Goal: Task Accomplishment & Management: Manage account settings

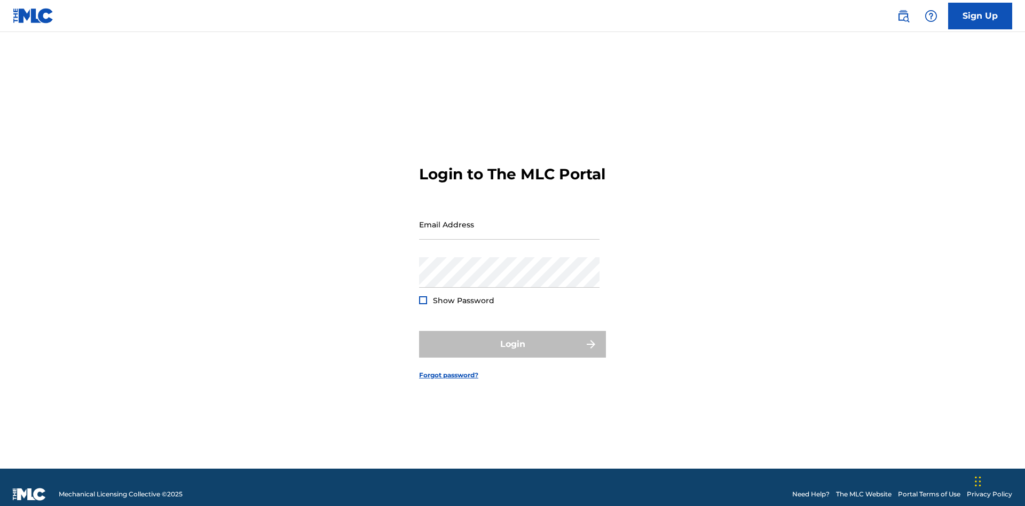
scroll to position [14, 0]
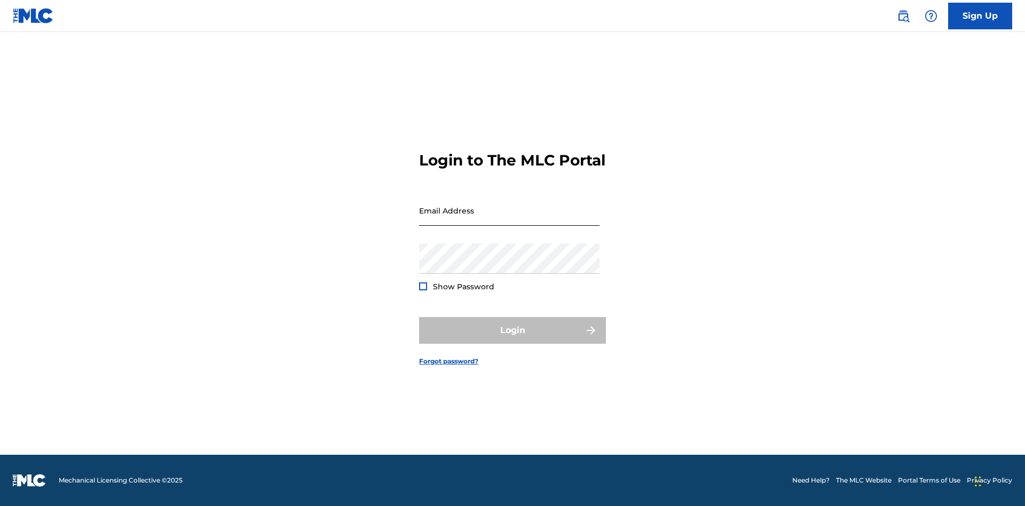
click at [510, 220] on input "Email Address" at bounding box center [509, 210] width 181 height 30
type input "[PERSON_NAME][EMAIL_ADDRESS][DOMAIN_NAME]"
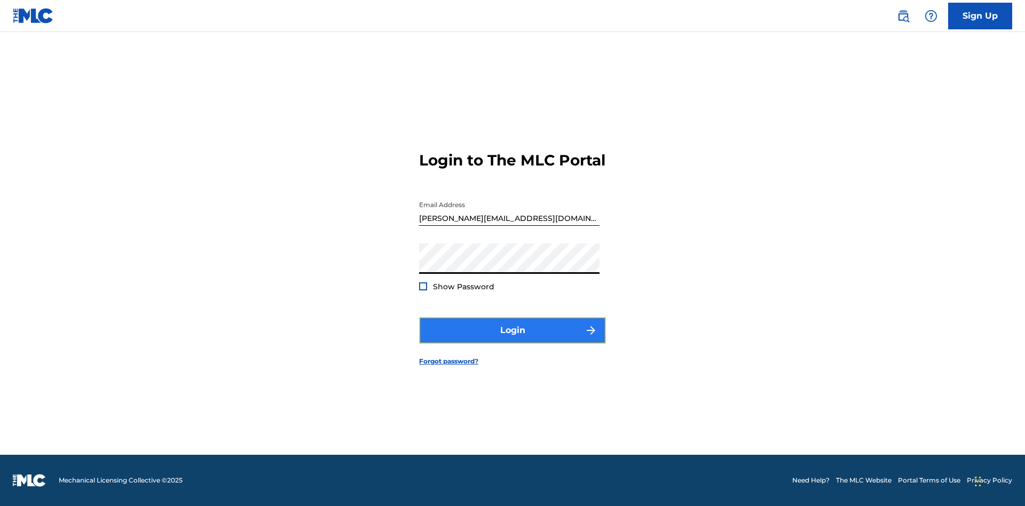
click at [513, 340] on button "Login" at bounding box center [512, 330] width 187 height 27
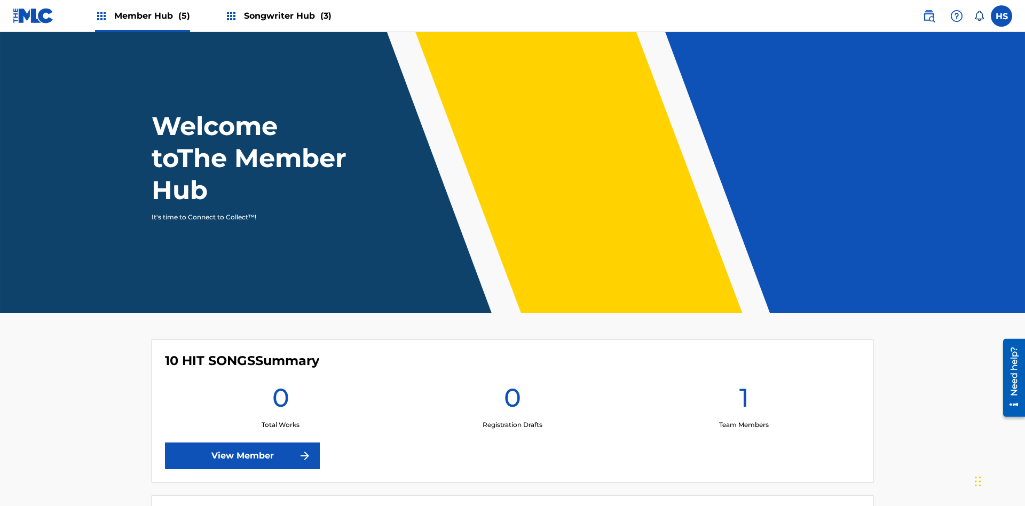
click at [286, 15] on span "Songwriter Hub (3)" at bounding box center [288, 16] width 88 height 12
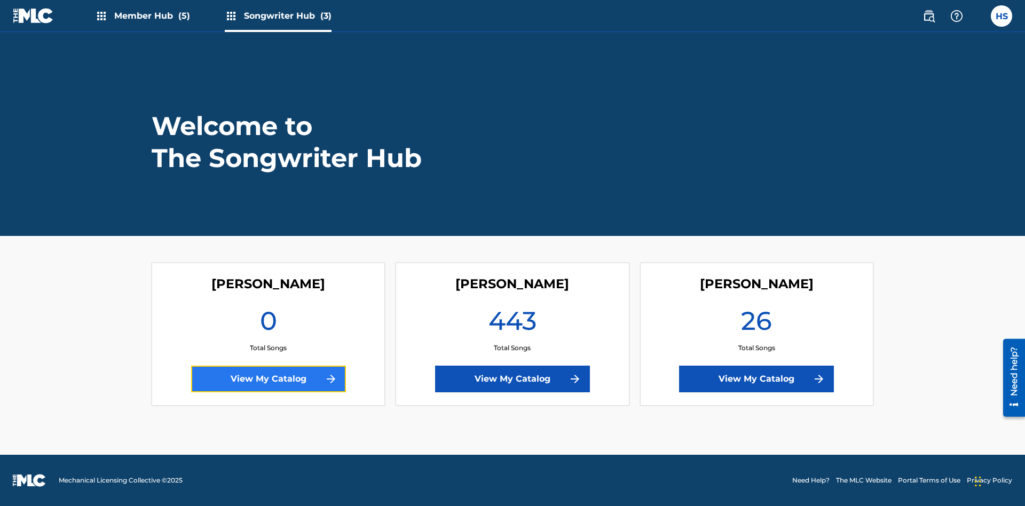
click at [268, 379] on link "View My Catalog" at bounding box center [268, 379] width 155 height 27
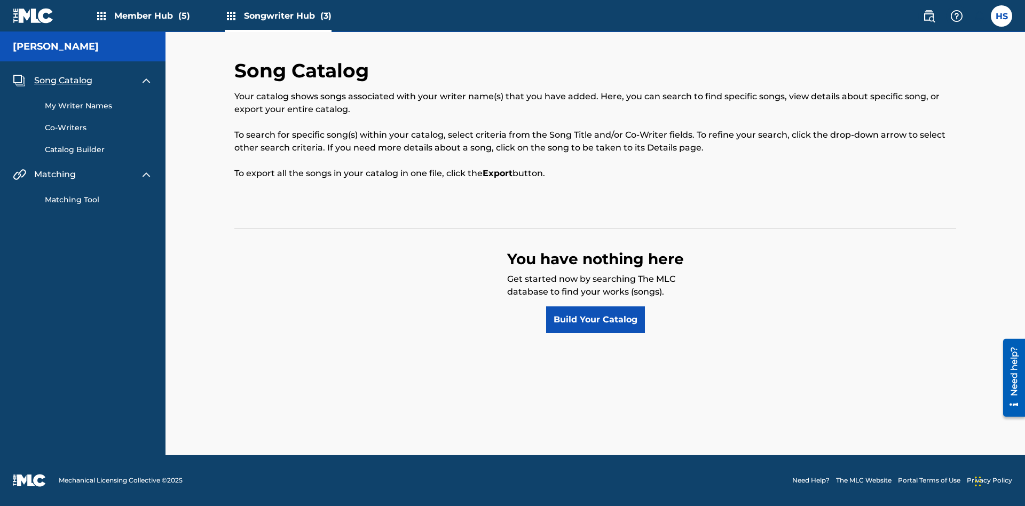
click at [63, 81] on span "Song Catalog" at bounding box center [63, 80] width 58 height 13
click at [596, 320] on link "Build Your Catalog" at bounding box center [595, 320] width 99 height 27
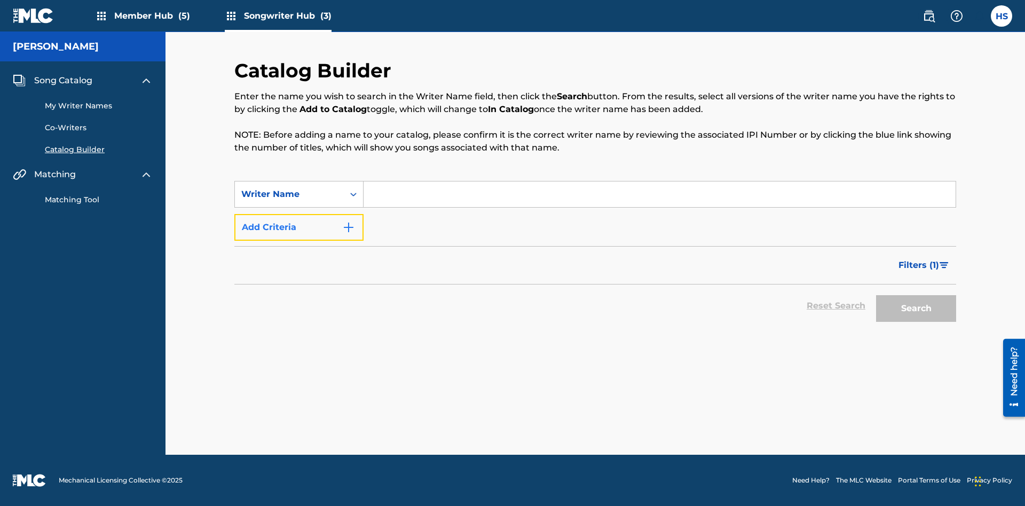
click at [299, 228] on button "Add Criteria" at bounding box center [298, 227] width 129 height 27
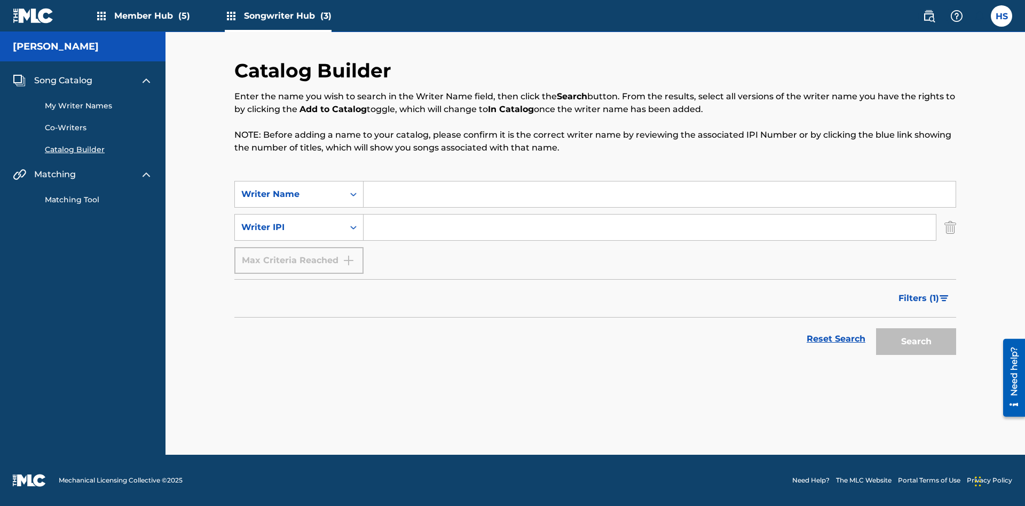
click at [660, 194] on input "Search Form" at bounding box center [660, 195] width 592 height 26
type input "[PERSON_NAME]"
click at [650, 228] on input "Search Form" at bounding box center [650, 228] width 573 height 26
type input "00196748412"
click at [917, 342] on button "Search" at bounding box center [916, 341] width 80 height 27
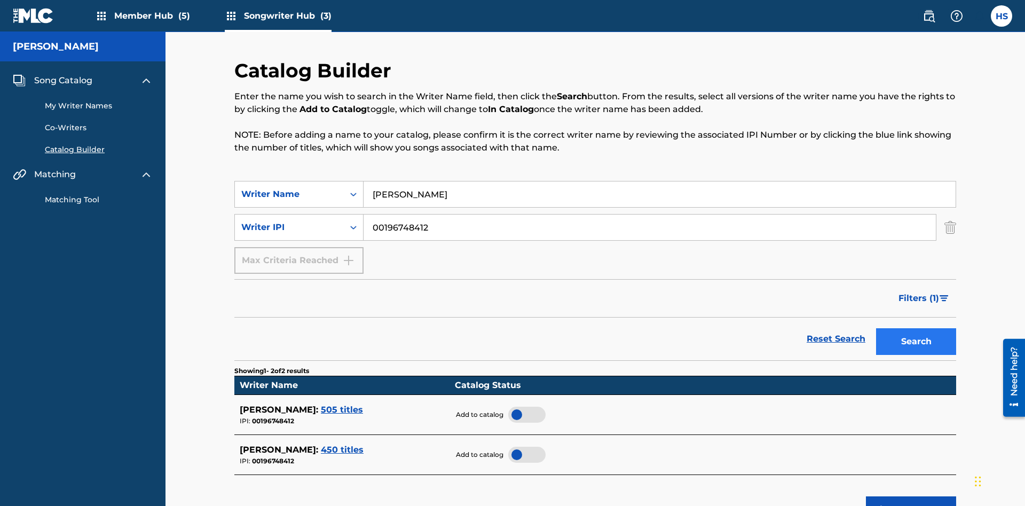
scroll to position [171, 0]
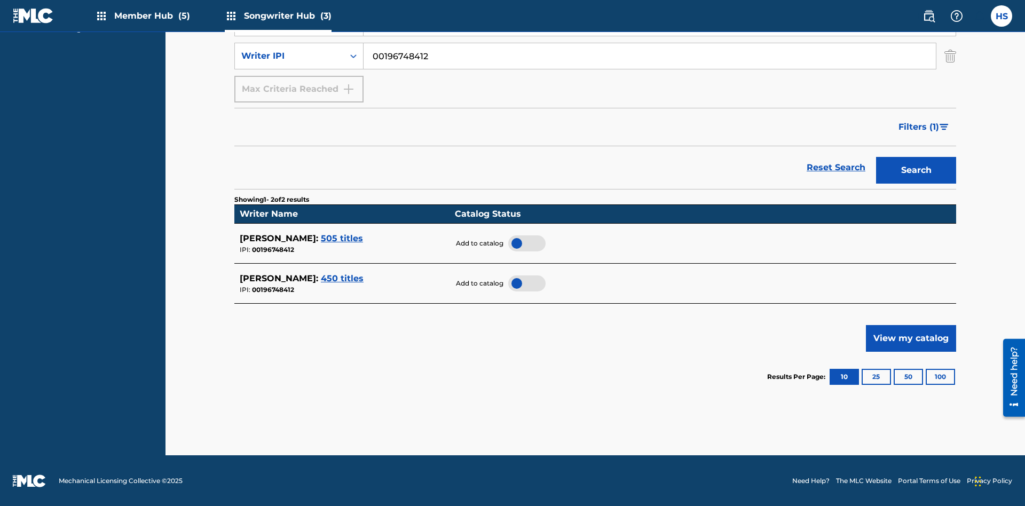
click at [527, 243] on div at bounding box center [526, 244] width 37 height 16
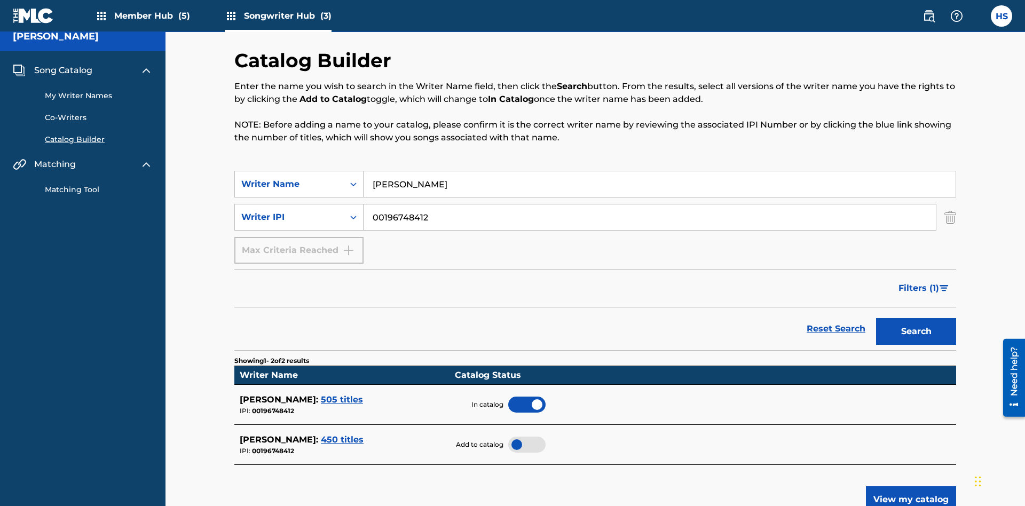
click at [63, 71] on span "Song Catalog" at bounding box center [63, 70] width 58 height 13
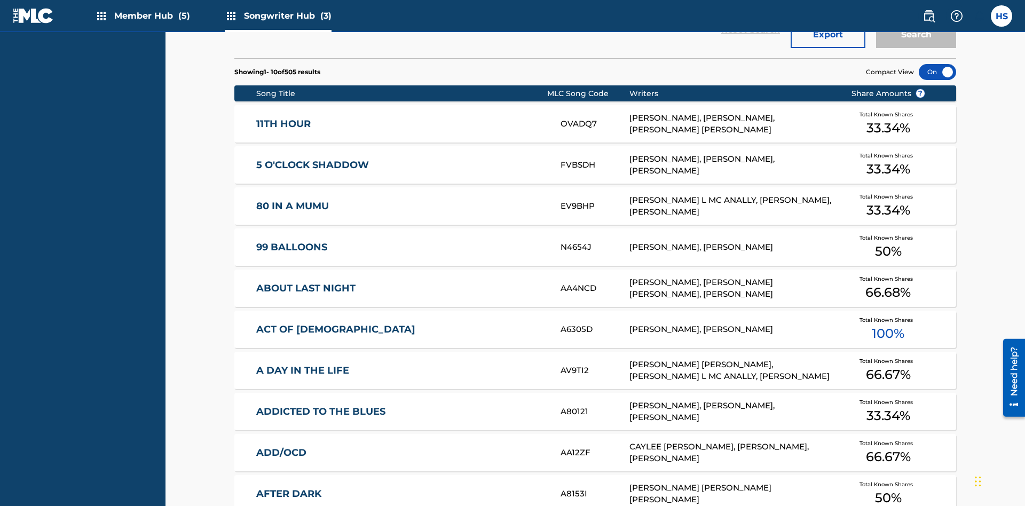
scroll to position [336, 0]
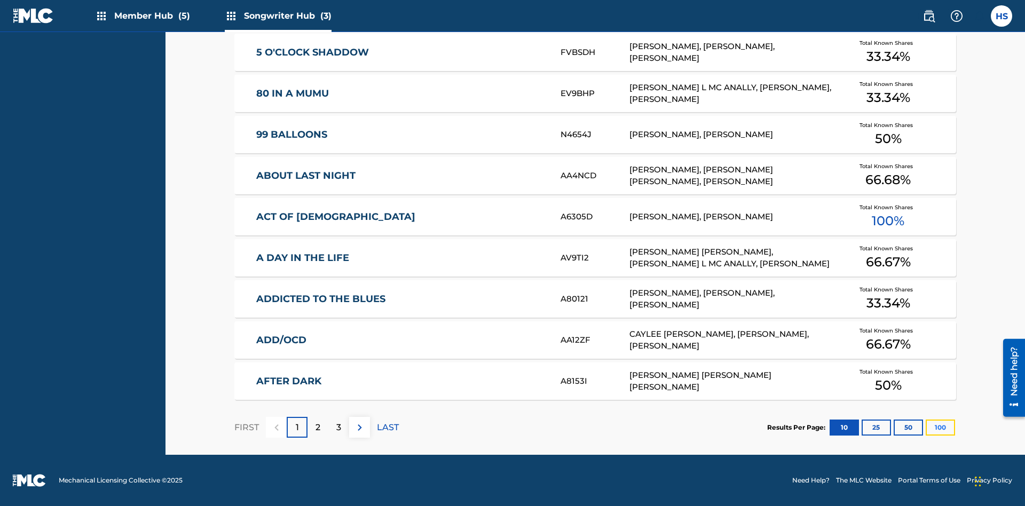
click at [926, 427] on button "100" at bounding box center [940, 428] width 29 height 16
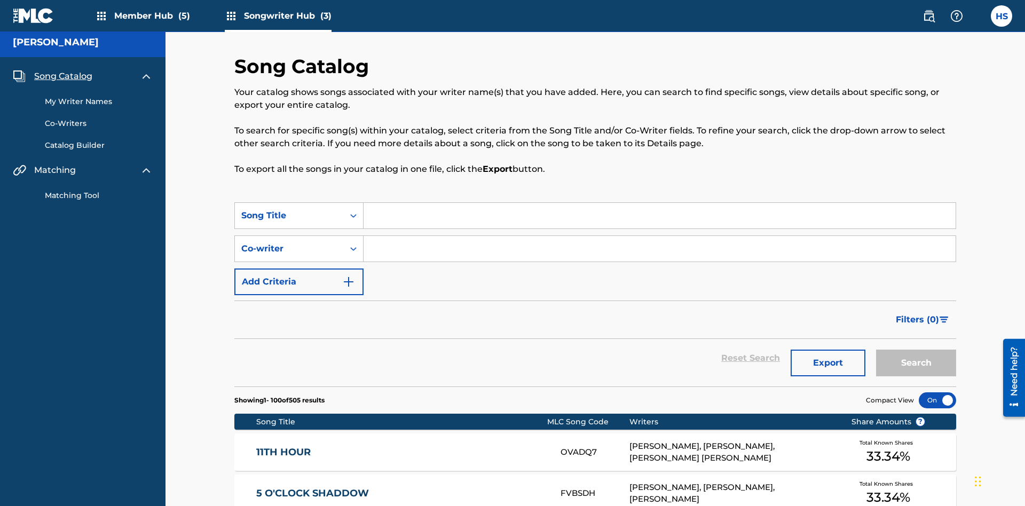
scroll to position [4147, 0]
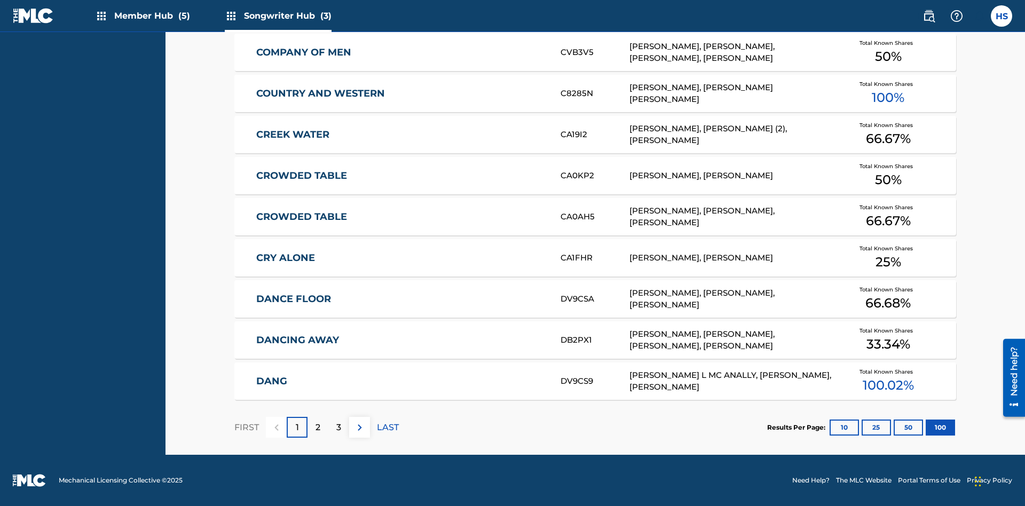
click at [246, 427] on p "FIRST" at bounding box center [246, 427] width 25 height 13
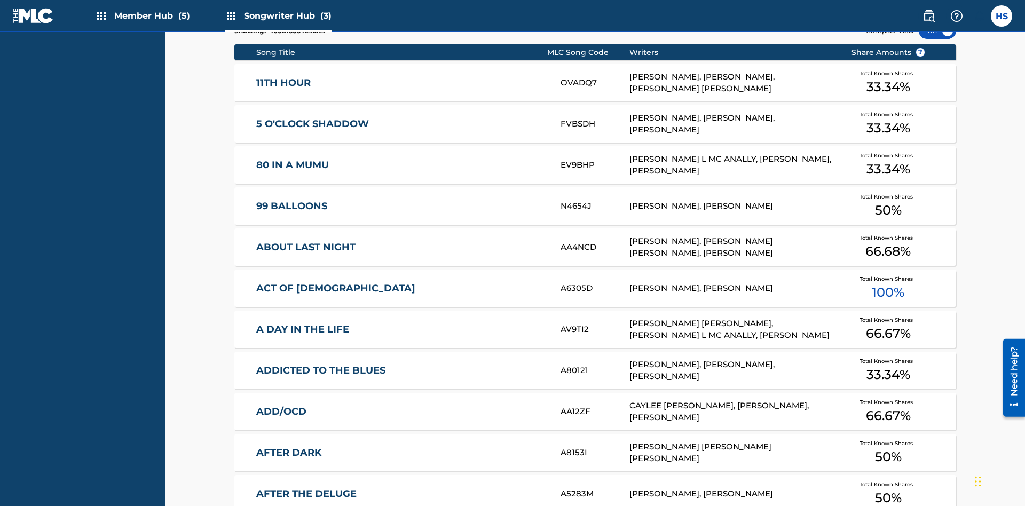
scroll to position [336, 0]
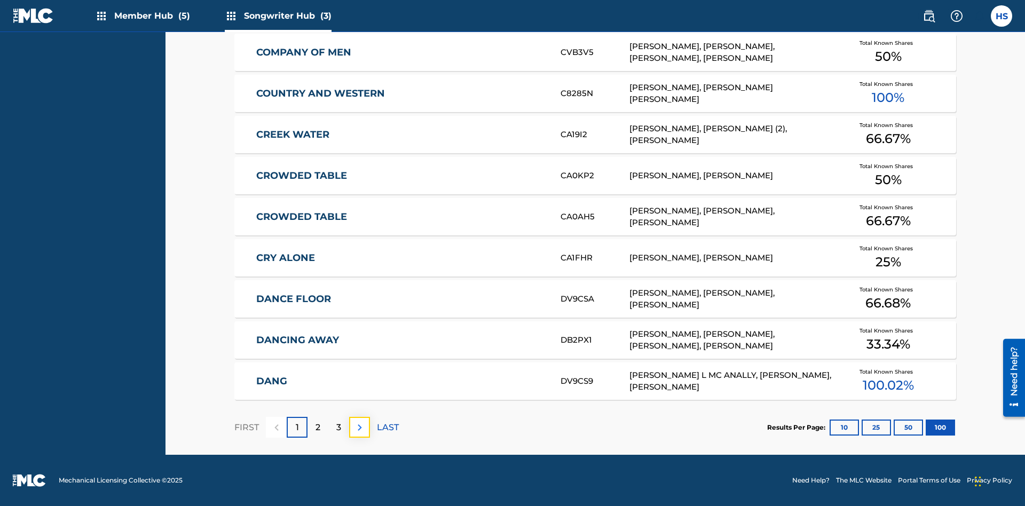
click at [359, 427] on img at bounding box center [360, 427] width 13 height 13
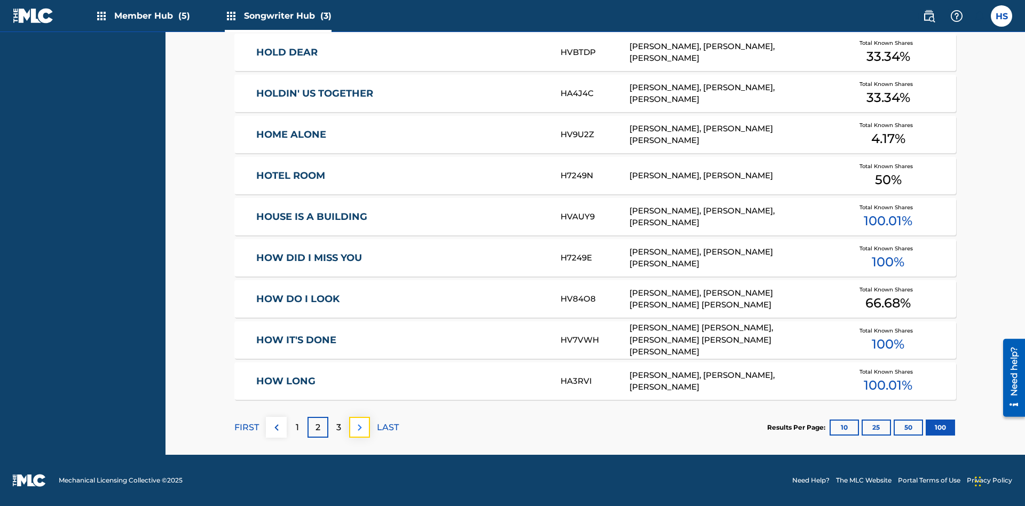
click at [359, 427] on img at bounding box center [360, 427] width 13 height 13
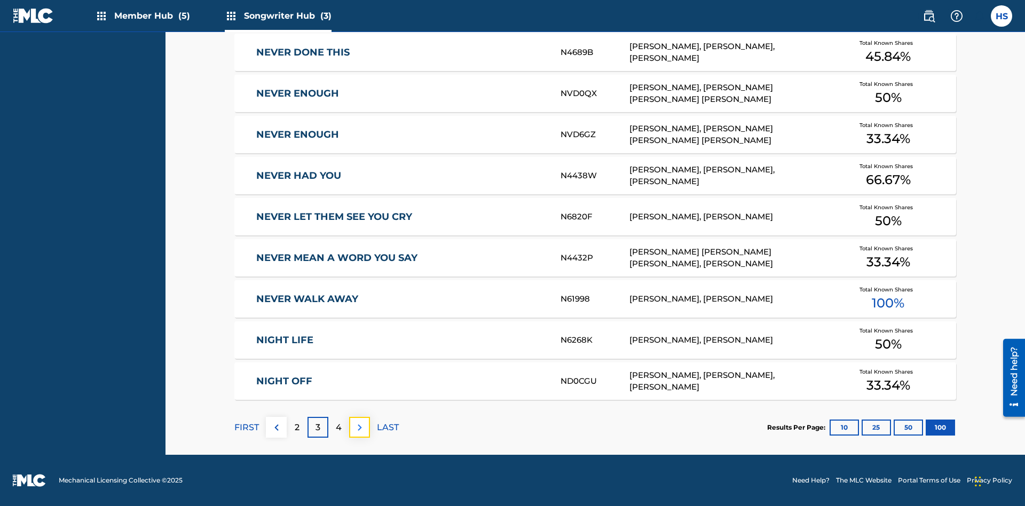
click at [359, 427] on img at bounding box center [360, 427] width 13 height 13
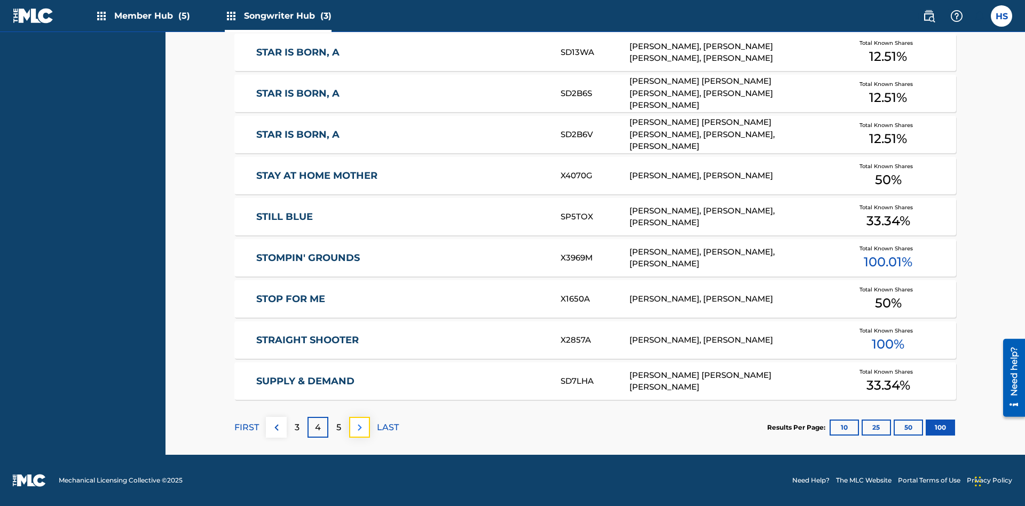
click at [359, 427] on img at bounding box center [360, 427] width 13 height 13
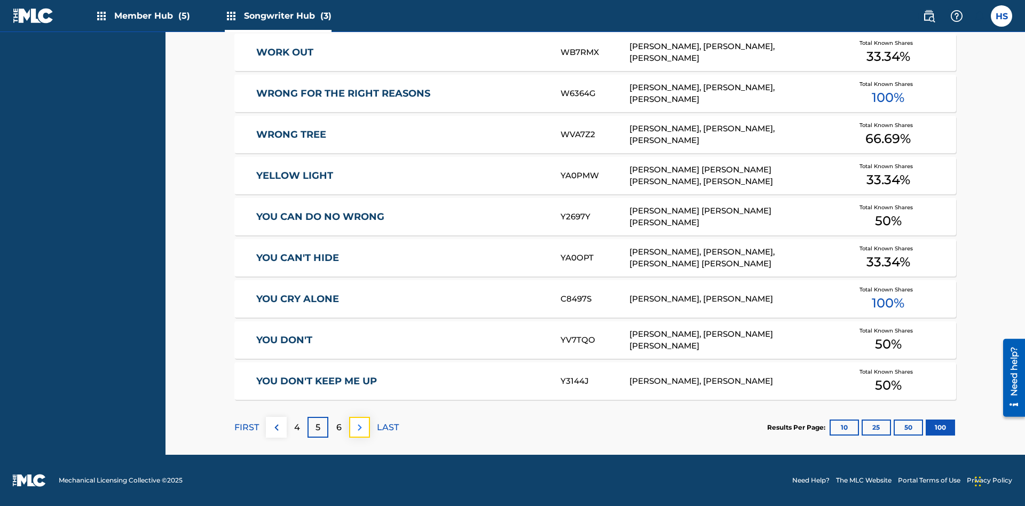
click at [359, 427] on img at bounding box center [360, 427] width 13 height 13
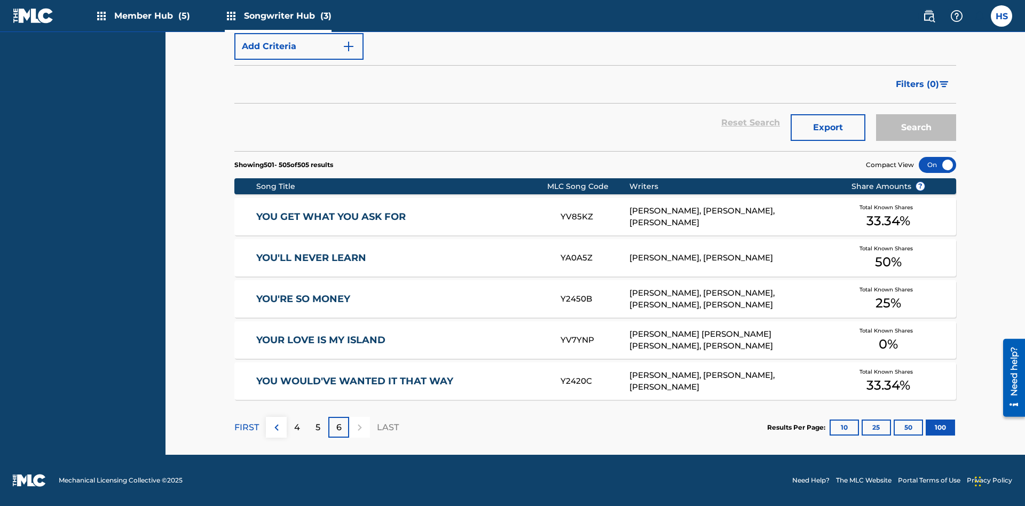
scroll to position [36, 0]
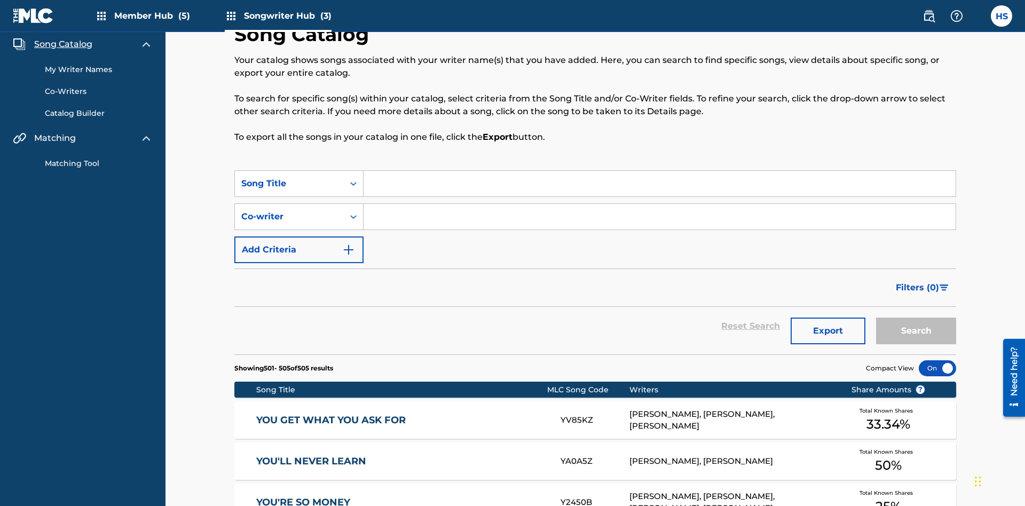
click at [99, 69] on link "My Writer Names" at bounding box center [99, 69] width 108 height 11
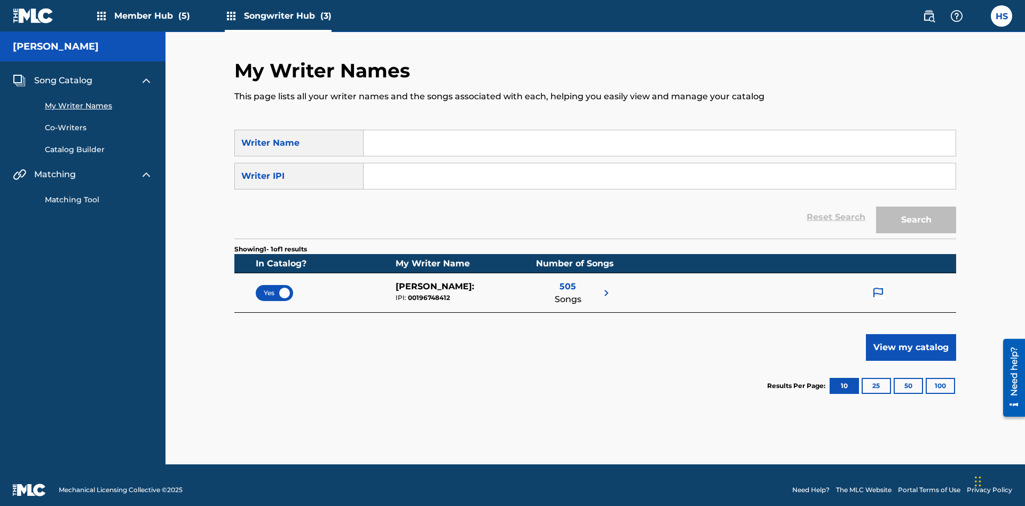
scroll to position [10, 0]
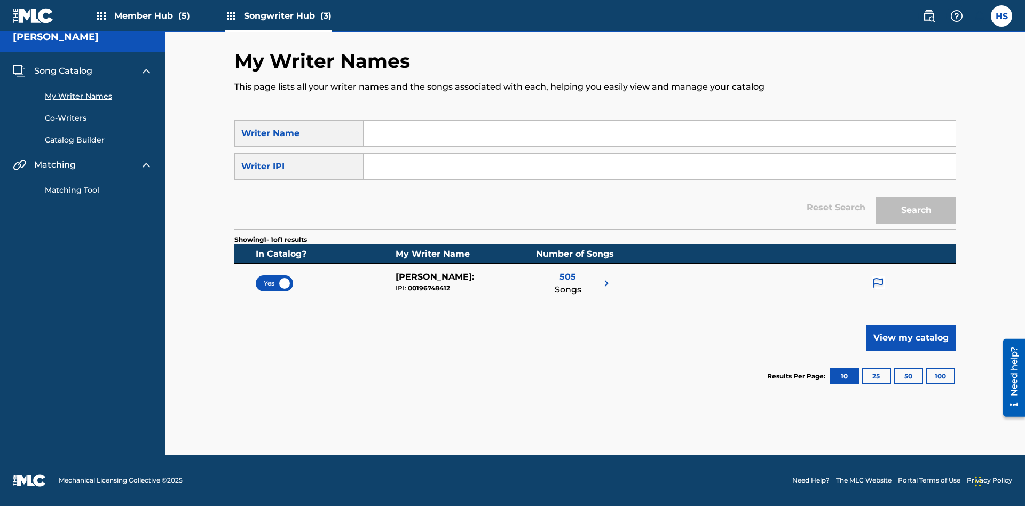
click at [275, 283] on span "Yes" at bounding box center [274, 284] width 21 height 10
click at [275, 283] on span "No" at bounding box center [274, 284] width 20 height 10
click at [63, 71] on span "Song Catalog" at bounding box center [63, 71] width 58 height 13
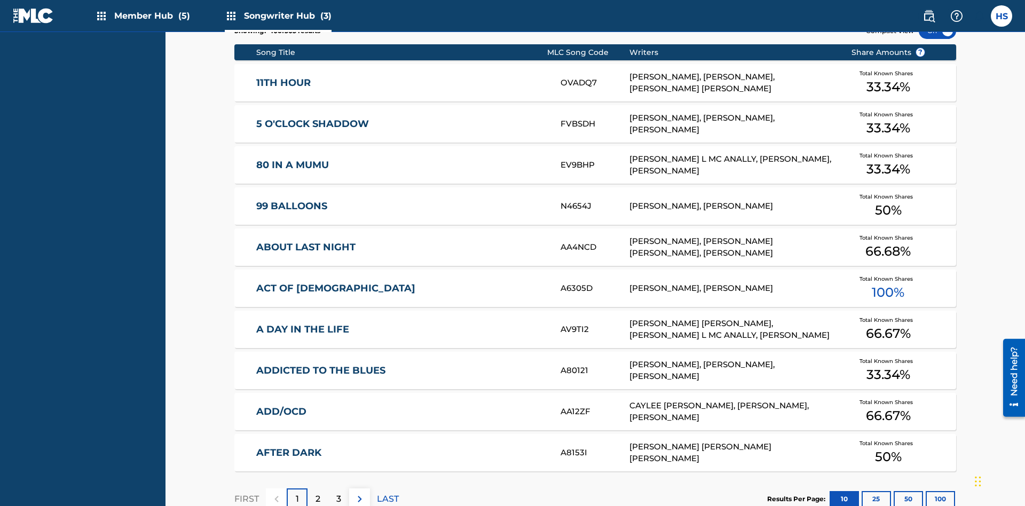
scroll to position [36, 0]
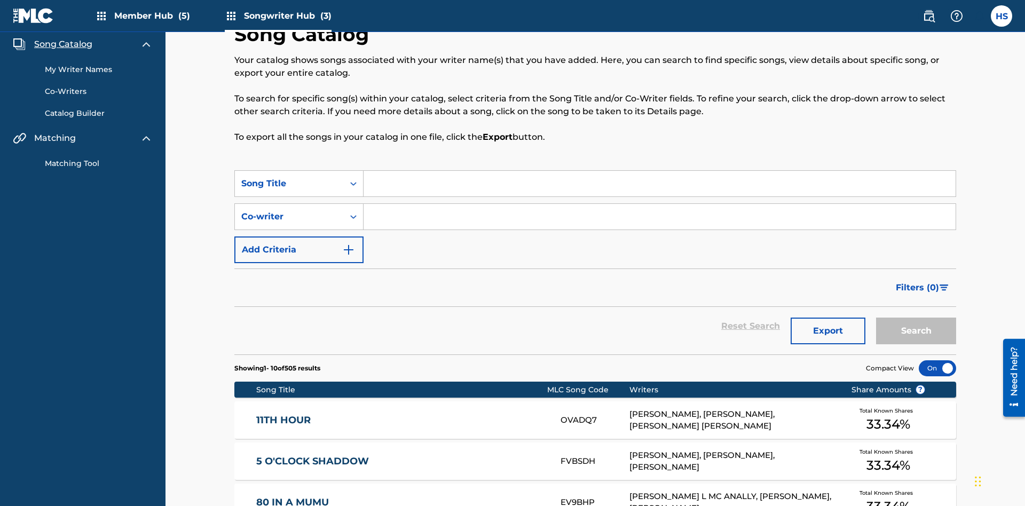
click at [99, 69] on link "My Writer Names" at bounding box center [99, 69] width 108 height 11
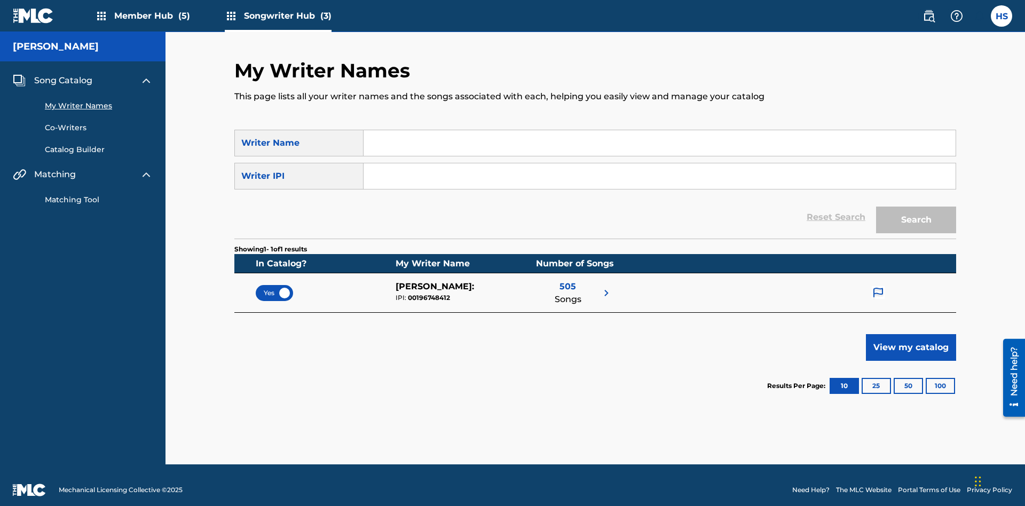
scroll to position [10, 0]
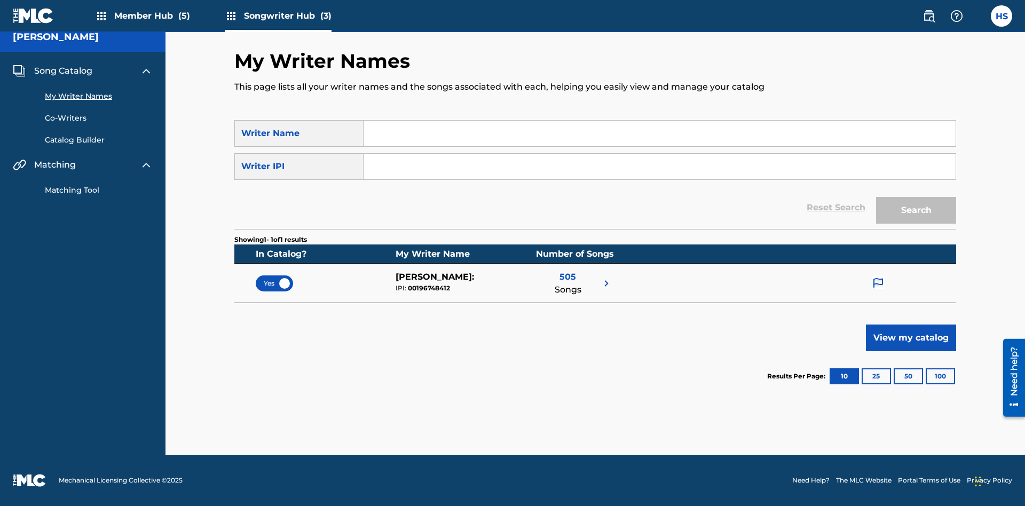
click at [275, 283] on span "Yes" at bounding box center [274, 284] width 21 height 10
click at [63, 71] on span "Song Catalog" at bounding box center [63, 71] width 58 height 13
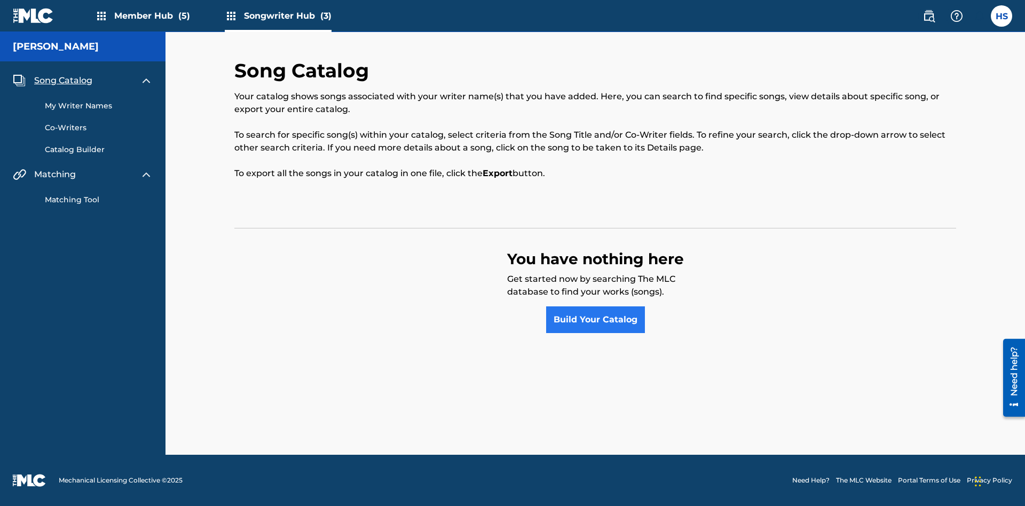
click at [596, 320] on link "Build Your Catalog" at bounding box center [595, 320] width 99 height 27
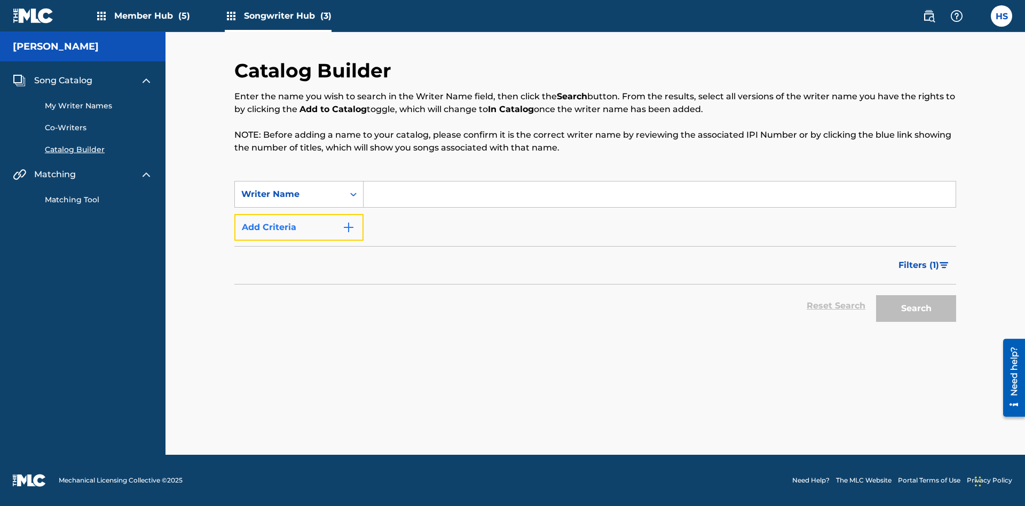
click at [299, 228] on button "Add Criteria" at bounding box center [298, 227] width 129 height 27
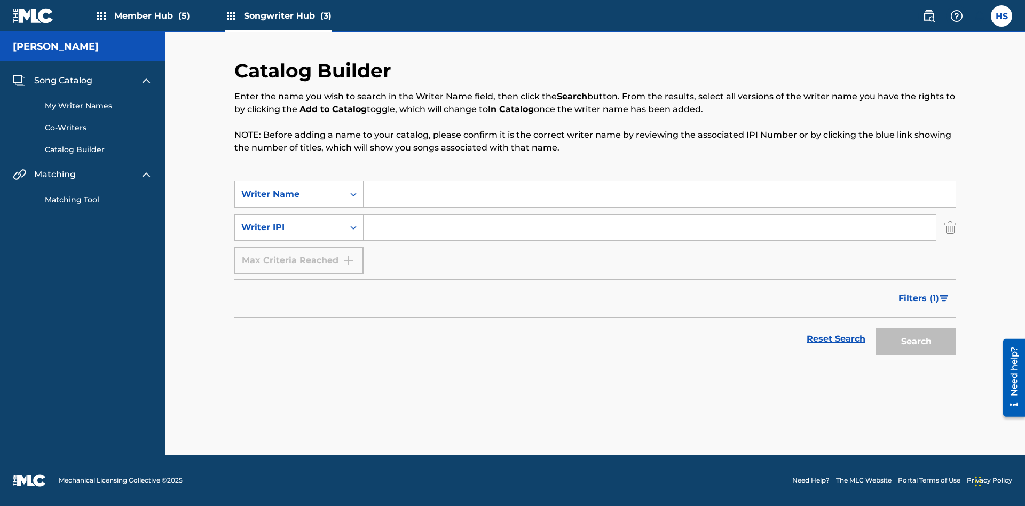
click at [660, 194] on input "Search Form" at bounding box center [660, 195] width 592 height 26
type input "[PERSON_NAME]"
click at [650, 228] on input "Search Form" at bounding box center [650, 228] width 573 height 26
type input "00196748412"
click at [917, 342] on button "Search" at bounding box center [916, 341] width 80 height 27
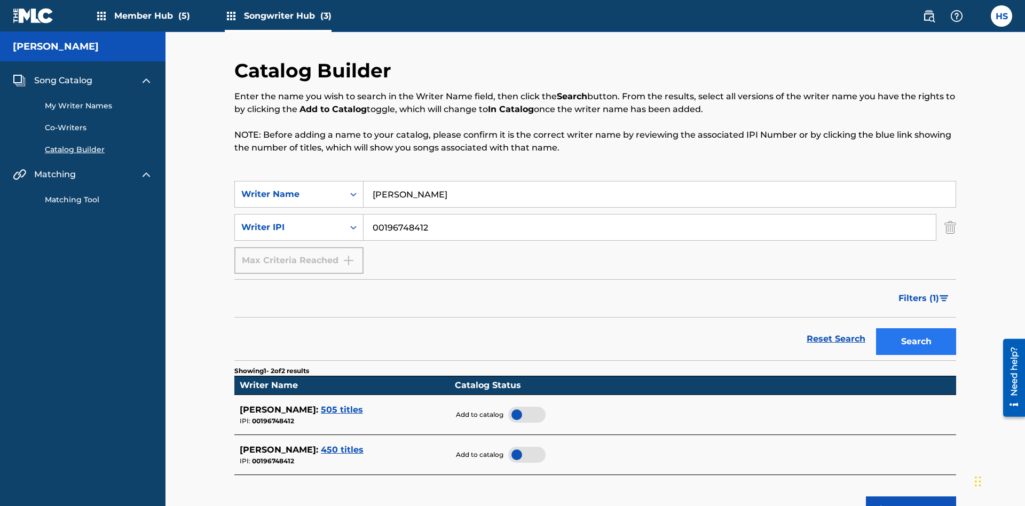
scroll to position [171, 0]
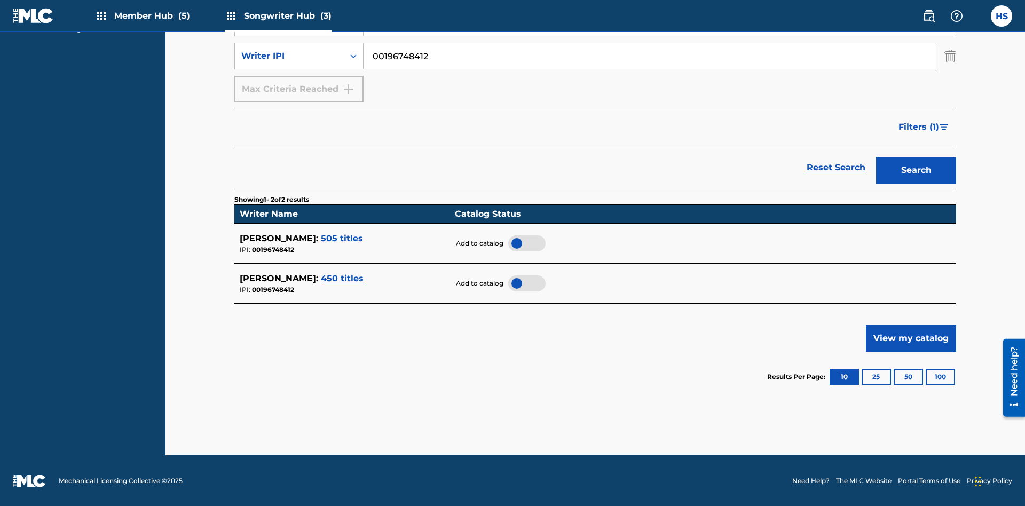
click at [527, 243] on div at bounding box center [526, 244] width 37 height 16
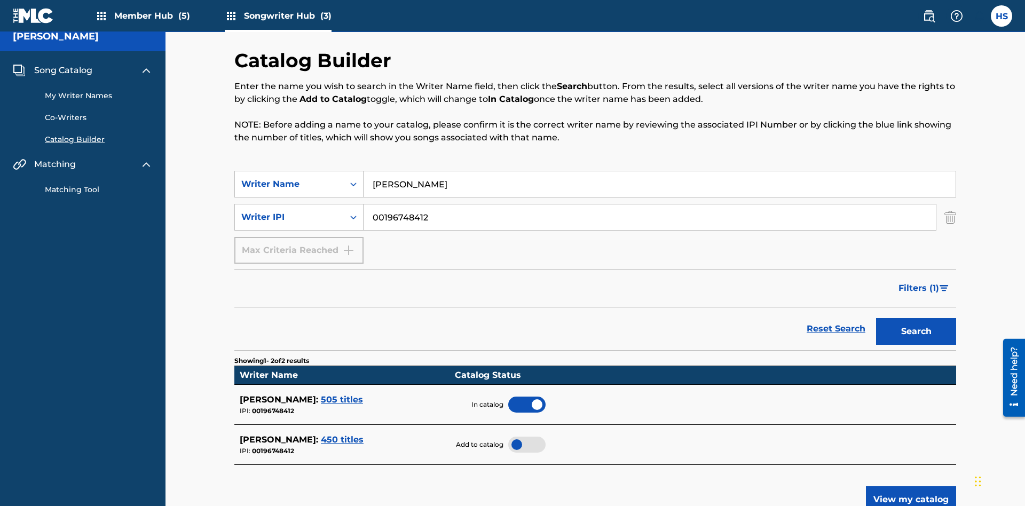
click at [63, 71] on span "Song Catalog" at bounding box center [63, 70] width 58 height 13
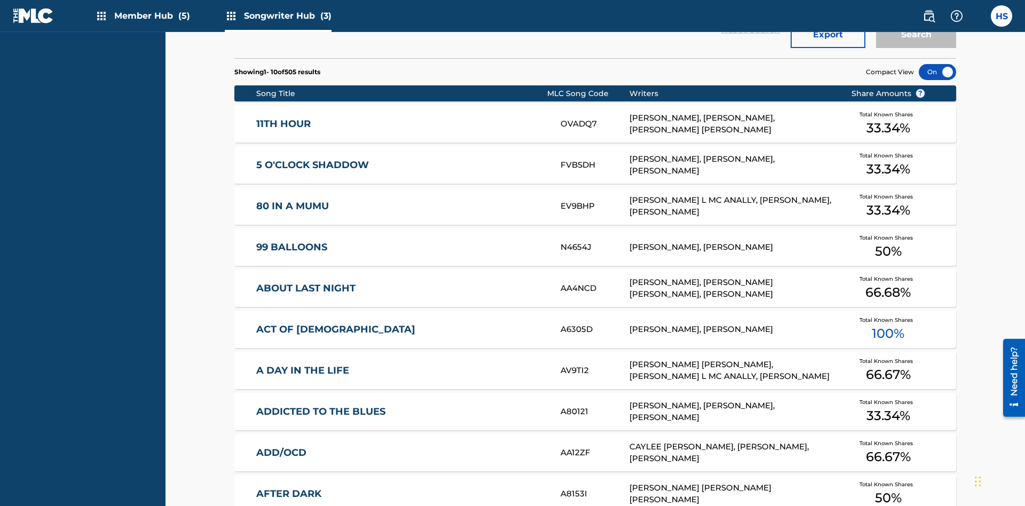
scroll to position [336, 0]
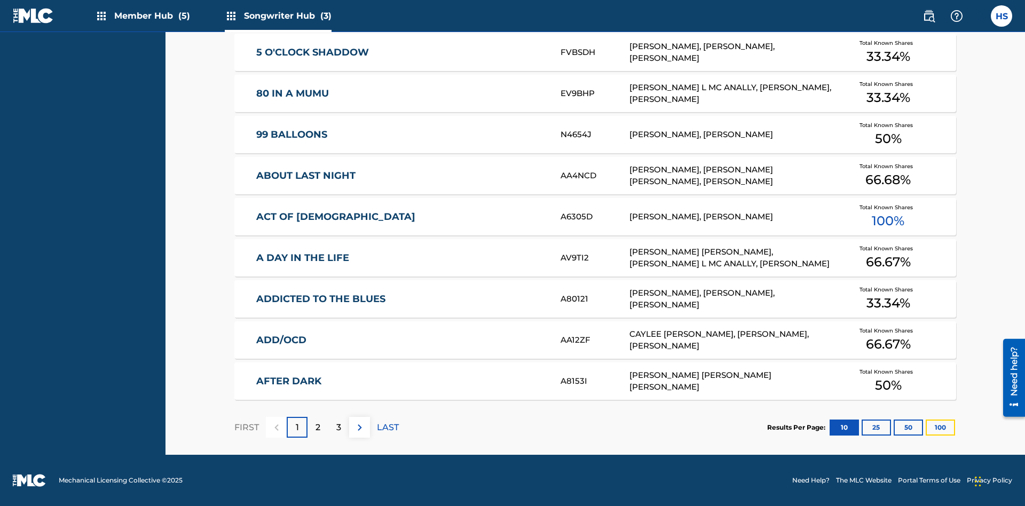
click at [926, 427] on button "100" at bounding box center [940, 428] width 29 height 16
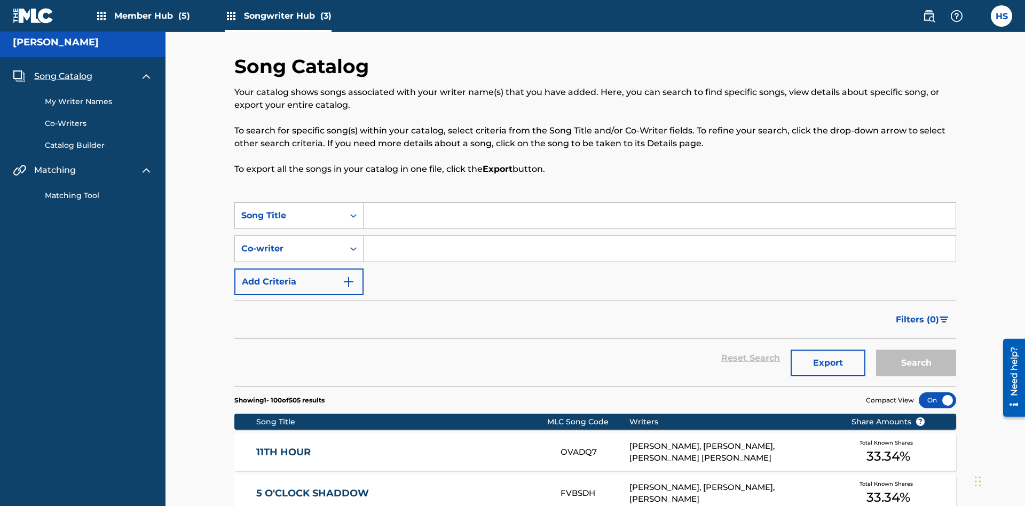
scroll to position [4147, 0]
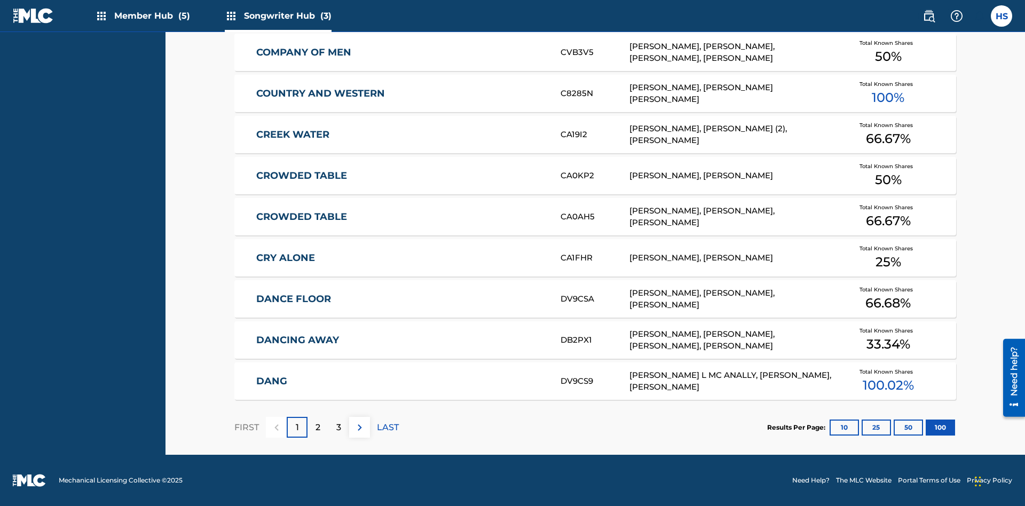
click at [246, 427] on p "FIRST" at bounding box center [246, 427] width 25 height 13
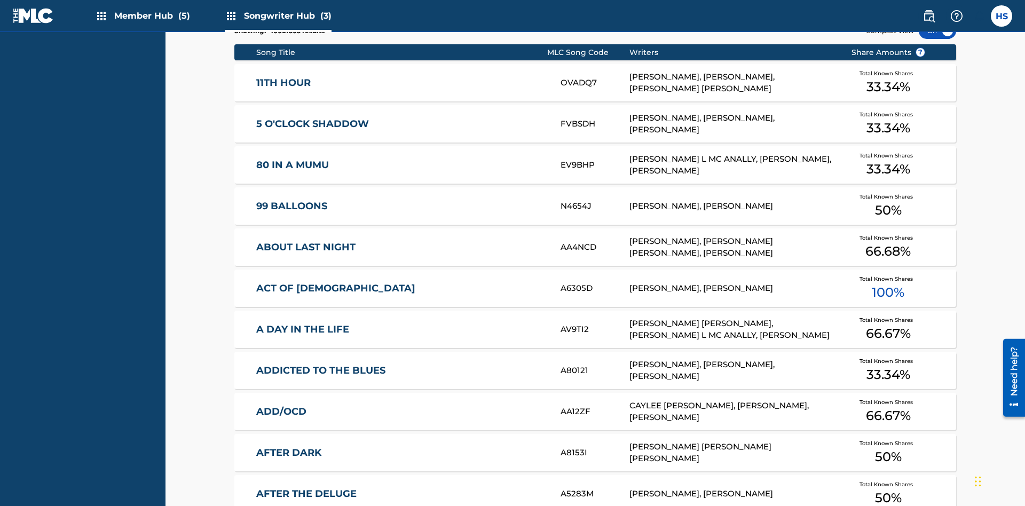
scroll to position [336, 0]
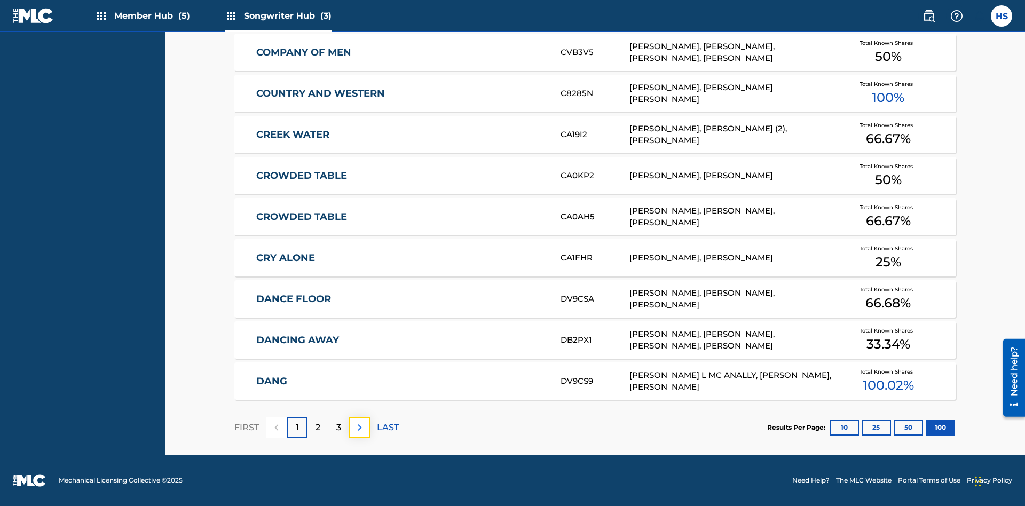
click at [359, 427] on img at bounding box center [360, 427] width 13 height 13
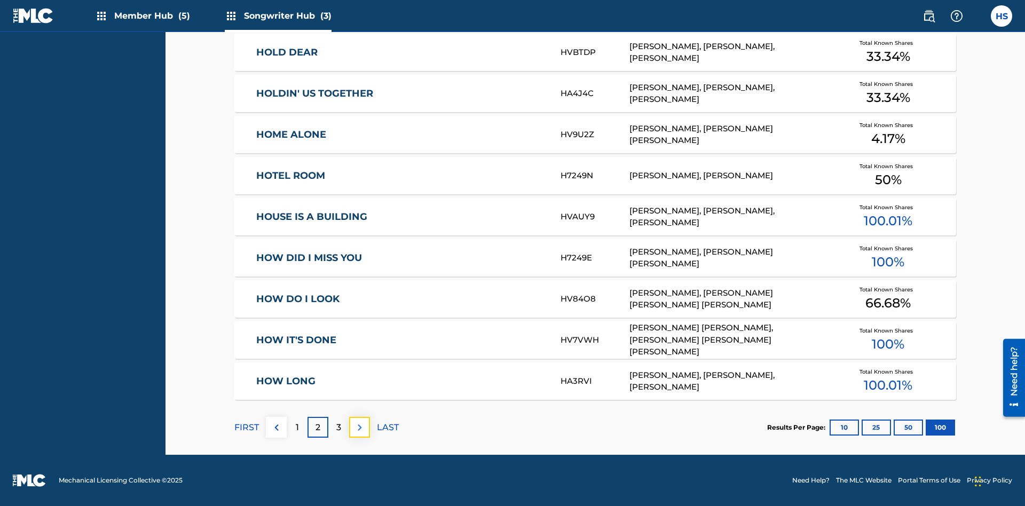
click at [359, 427] on img at bounding box center [360, 427] width 13 height 13
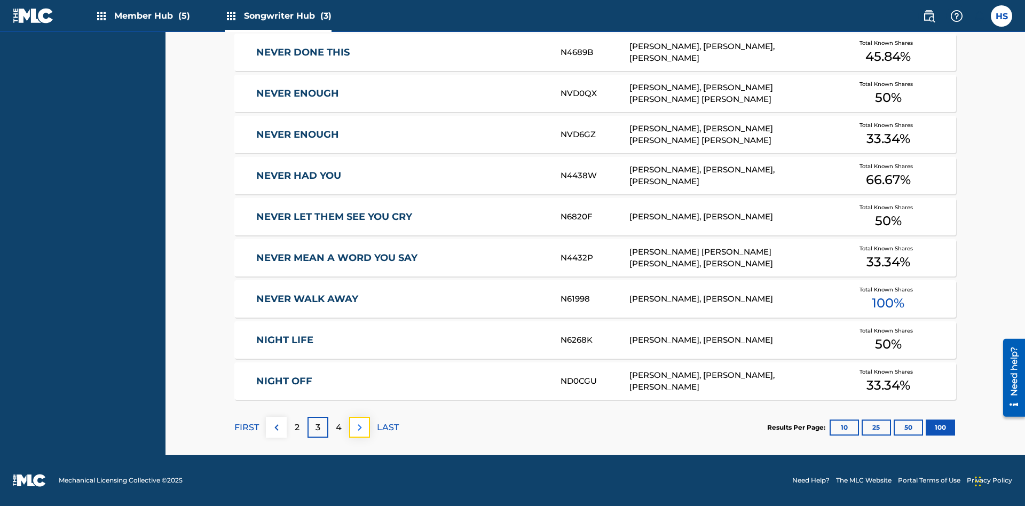
click at [359, 427] on img at bounding box center [360, 427] width 13 height 13
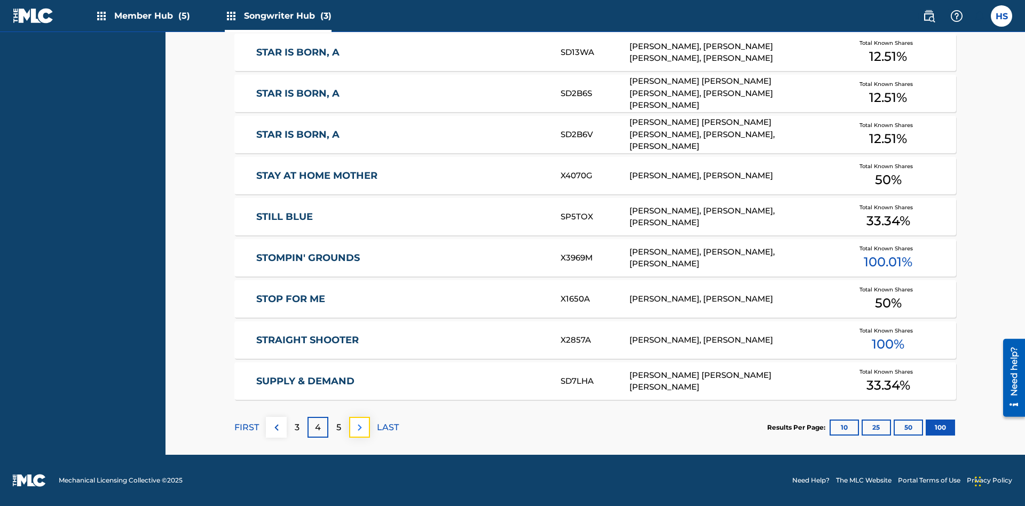
click at [359, 427] on img at bounding box center [360, 427] width 13 height 13
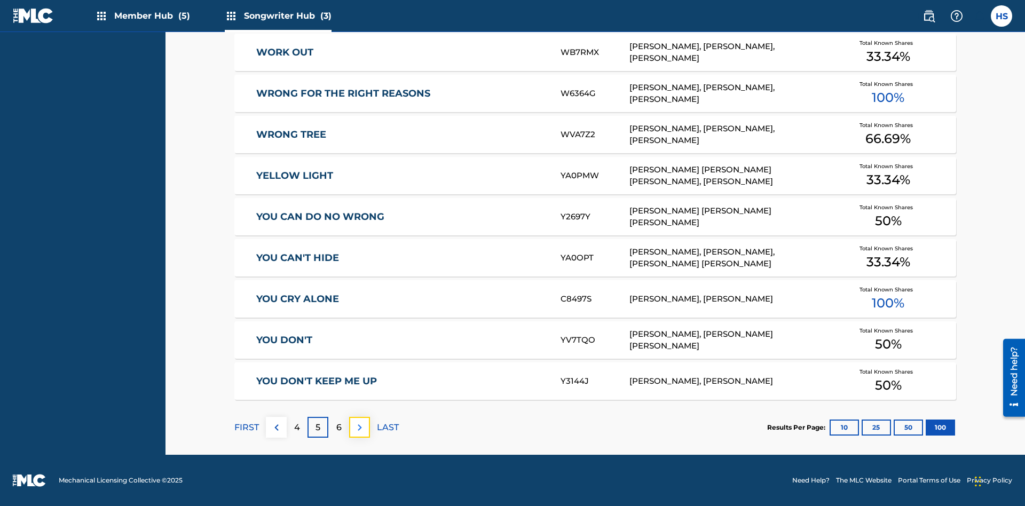
click at [359, 427] on img at bounding box center [360, 427] width 13 height 13
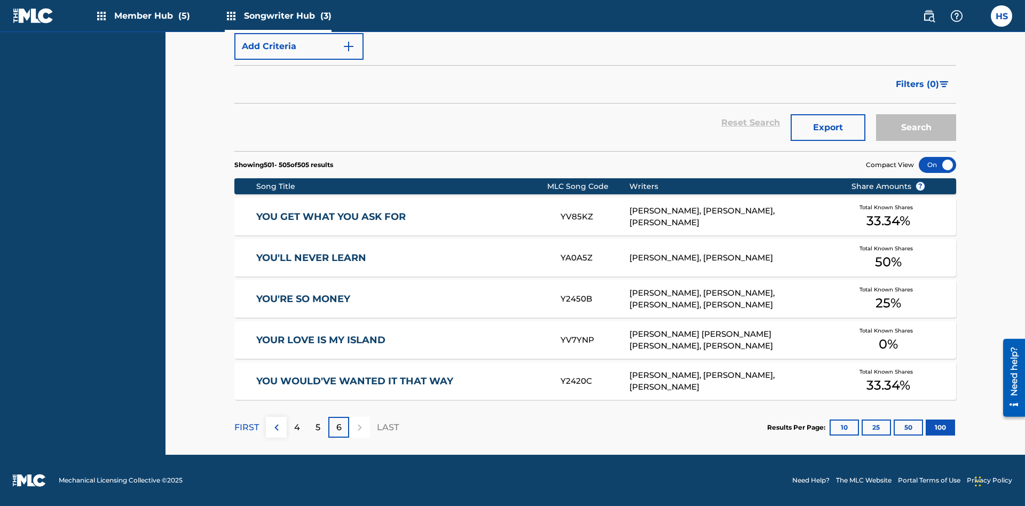
scroll to position [36, 0]
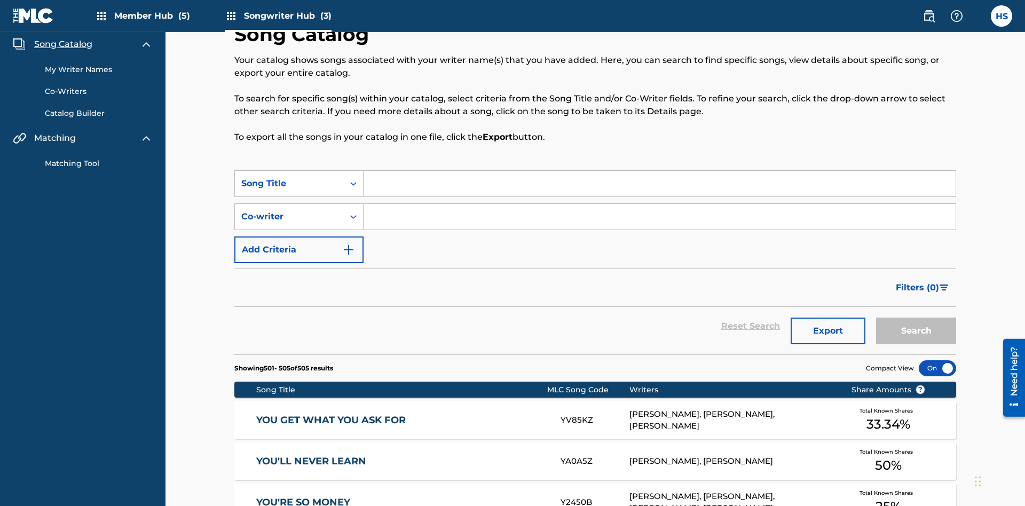
click at [99, 69] on link "My Writer Names" at bounding box center [99, 69] width 108 height 11
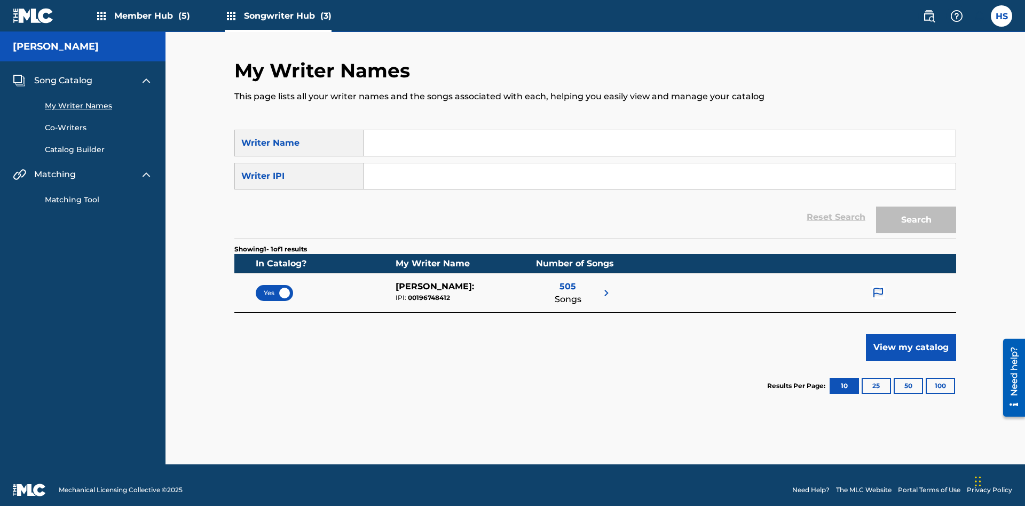
scroll to position [10, 0]
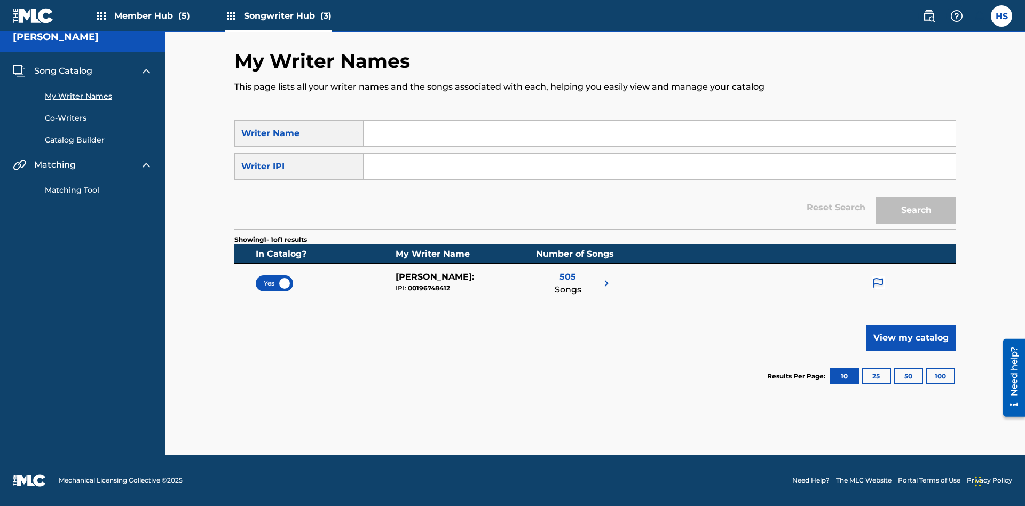
click at [275, 283] on span "Yes" at bounding box center [274, 284] width 21 height 10
click at [63, 71] on span "Song Catalog" at bounding box center [63, 71] width 58 height 13
